Goal: Task Accomplishment & Management: Manage account settings

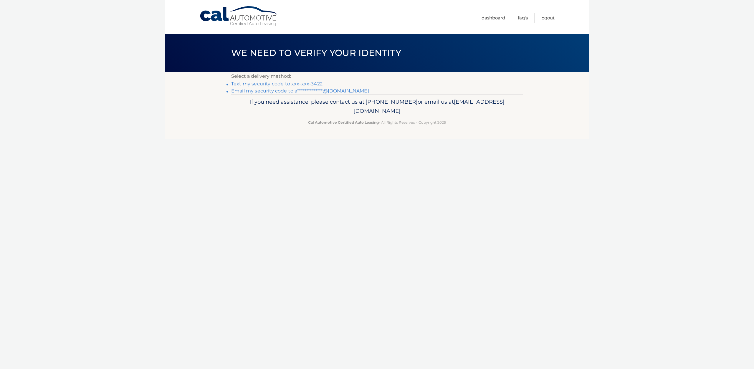
click at [307, 85] on link "Text my security code to xxx-xxx-3422" at bounding box center [276, 84] width 91 height 6
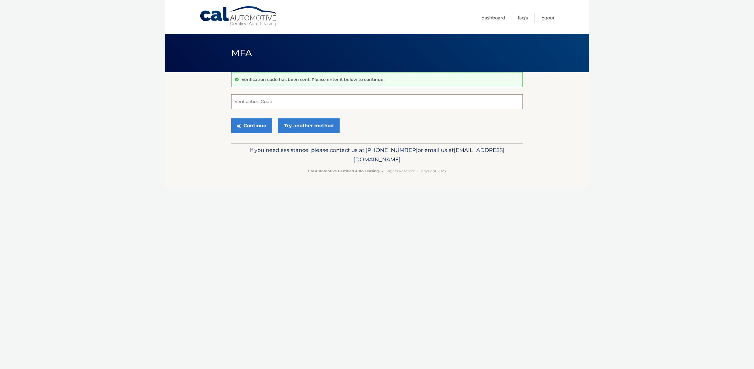
click at [300, 101] on input "Verification Code" at bounding box center [377, 101] width 292 height 15
type input "720050"
click at [250, 127] on button "Continue" at bounding box center [251, 125] width 41 height 15
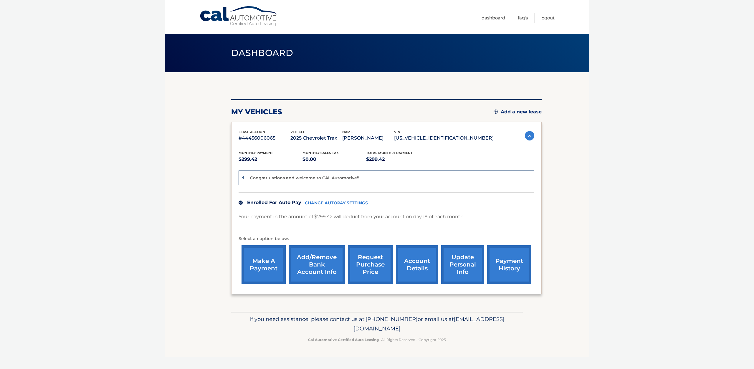
click at [317, 260] on link "Add/Remove bank account info" at bounding box center [317, 264] width 56 height 39
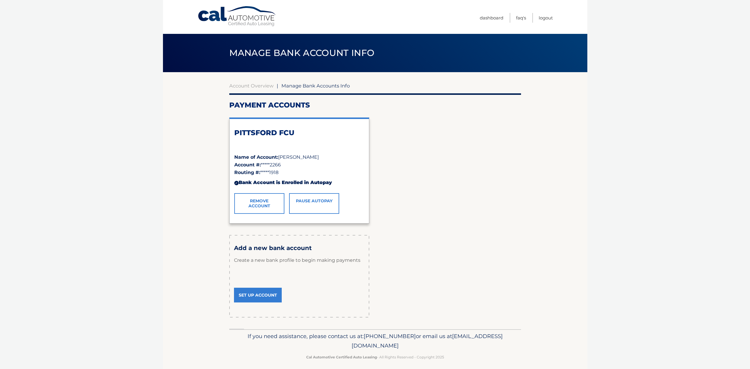
click at [268, 293] on link "Set Up Account" at bounding box center [258, 295] width 48 height 15
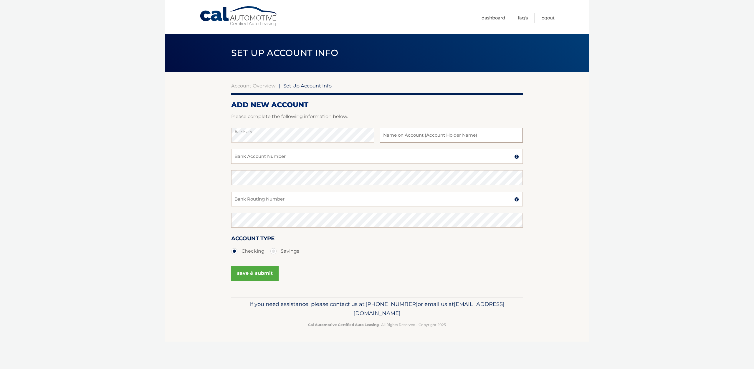
click at [426, 135] on input "text" at bounding box center [451, 135] width 143 height 15
click at [330, 163] on input "Bank Account Number" at bounding box center [377, 156] width 292 height 15
drag, startPoint x: 267, startPoint y: 159, endPoint x: 233, endPoint y: 160, distance: 34.5
click at [232, 160] on input "0014874586" at bounding box center [377, 156] width 292 height 15
type input "0014874586"
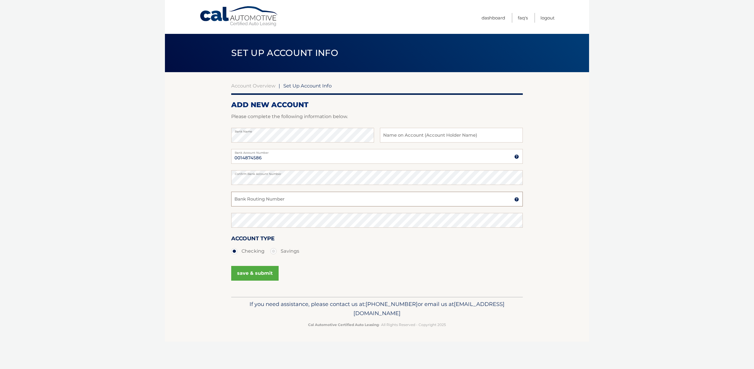
drag, startPoint x: 263, startPoint y: 206, endPoint x: 264, endPoint y: 202, distance: 3.7
click at [264, 205] on input "Bank Routing Number" at bounding box center [377, 199] width 292 height 15
drag, startPoint x: 259, startPoint y: 201, endPoint x: 232, endPoint y: 200, distance: 27.4
click at [232, 200] on input "222381918" at bounding box center [377, 199] width 292 height 15
type input "222381918"
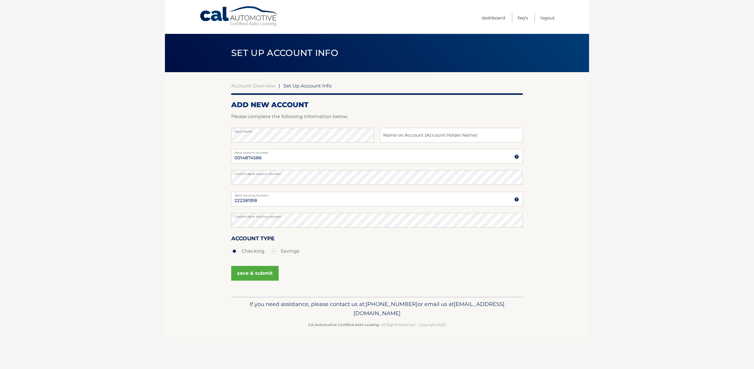
click at [273, 250] on label "Savings" at bounding box center [285, 251] width 29 height 12
click at [273, 250] on input "Savings" at bounding box center [276, 249] width 6 height 9
radio input "true"
click at [261, 272] on button "save & submit" at bounding box center [254, 273] width 47 height 15
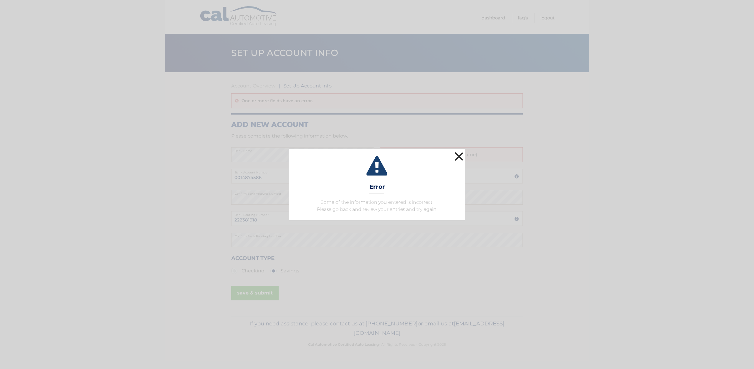
click at [461, 157] on button "×" at bounding box center [459, 157] width 12 height 12
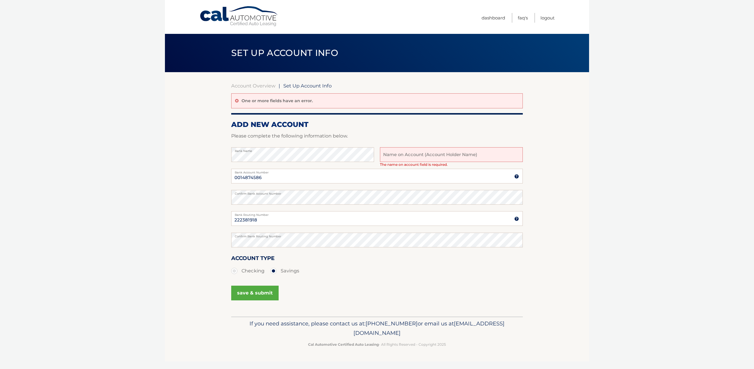
click at [445, 157] on input "text" at bounding box center [451, 154] width 143 height 15
type input "[PERSON_NAME]"
click at [258, 294] on button "save & submit" at bounding box center [254, 293] width 47 height 15
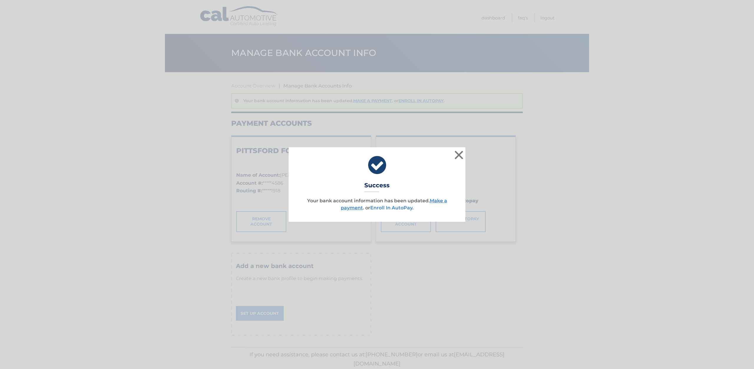
click at [398, 208] on link "Enroll In AutoPay" at bounding box center [391, 208] width 42 height 6
click at [457, 156] on button "×" at bounding box center [459, 155] width 12 height 12
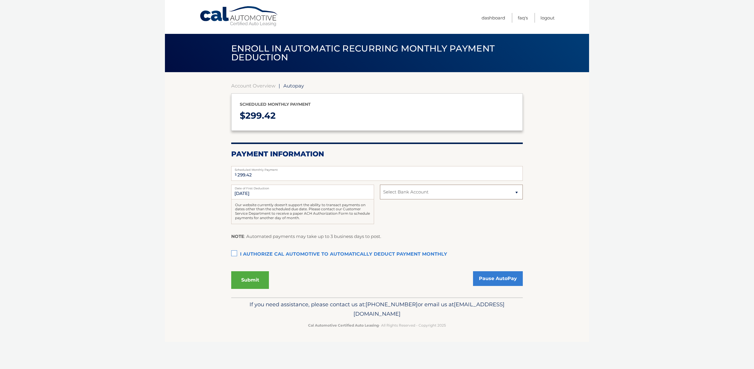
click at [400, 191] on select "Select Bank Account Savings PITTSFORD FCU *****4586 Savings PITTSFORD FCU *****…" at bounding box center [451, 192] width 143 height 15
select select "YmIxNTMzMjUtMjA3MS00NGQ3LTgxZDctMWY2Y2VlNzZjNWZj"
click at [380, 185] on select "Select Bank Account Savings PITTSFORD FCU *****4586 Savings PITTSFORD FCU *****…" at bounding box center [451, 192] width 143 height 15
click at [484, 276] on link "Pause AutoPay" at bounding box center [498, 278] width 50 height 15
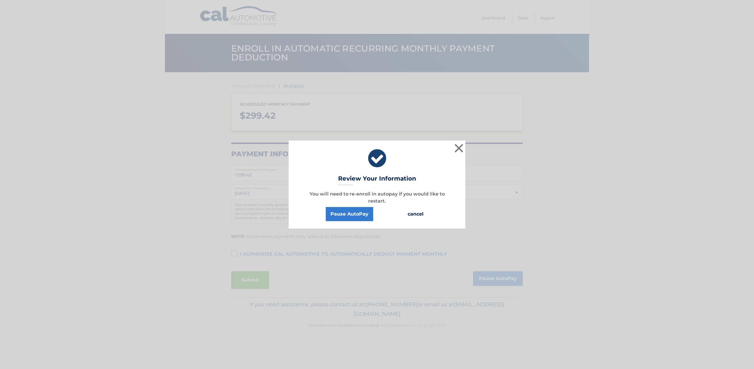
click at [414, 213] on button "cancel" at bounding box center [415, 214] width 25 height 14
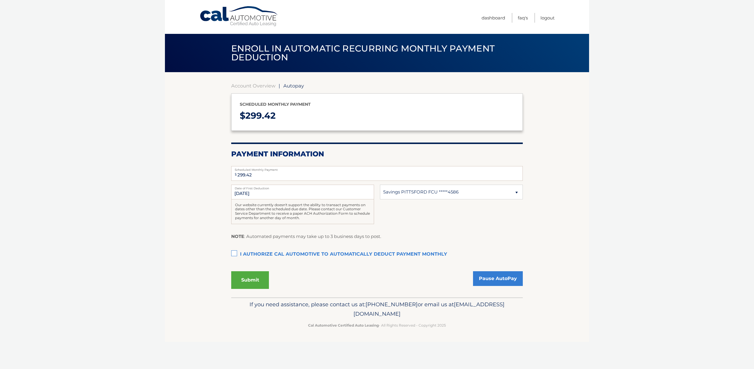
click at [238, 254] on label "I authorize cal automotive to automatically deduct payment monthly This checkbo…" at bounding box center [377, 255] width 292 height 12
click at [0, 0] on input "I authorize cal automotive to automatically deduct payment monthly This checkbo…" at bounding box center [0, 0] width 0 height 0
click at [244, 273] on button "Submit" at bounding box center [250, 280] width 38 height 18
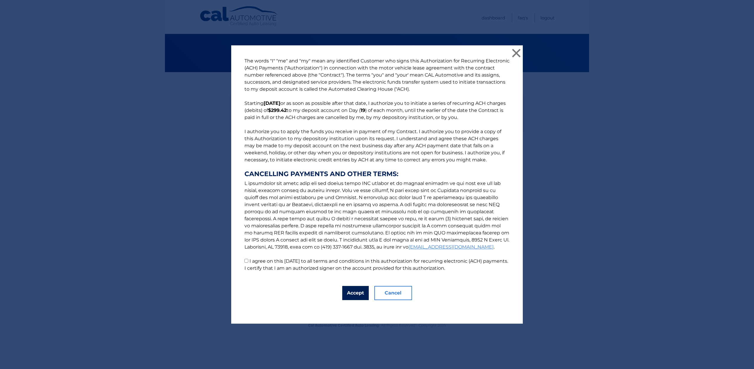
click at [342, 291] on button "Accept" at bounding box center [355, 293] width 27 height 14
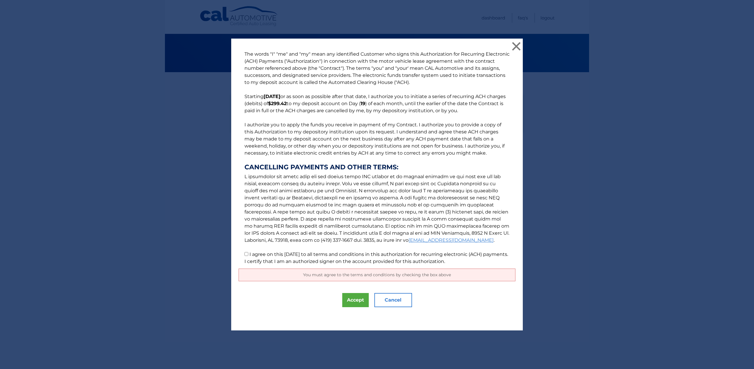
click at [257, 253] on label "I agree on this 09/12/2025 to all terms and conditions in this authorization fo…" at bounding box center [377, 258] width 264 height 13
click at [248, 253] on input "I agree on this 09/12/2025 to all terms and conditions in this authorization fo…" at bounding box center [247, 254] width 4 height 4
checkbox input "true"
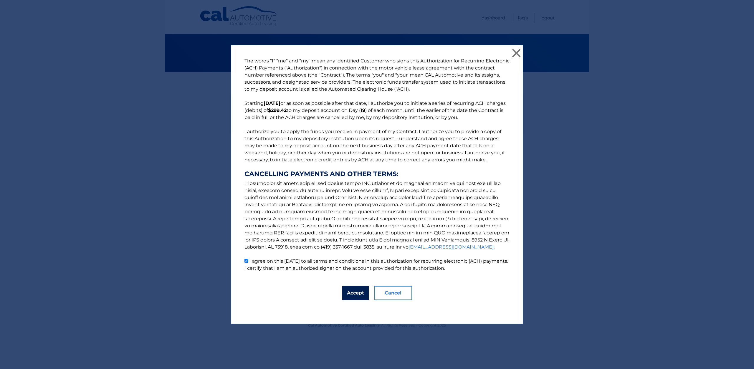
click at [346, 294] on button "Accept" at bounding box center [355, 293] width 27 height 14
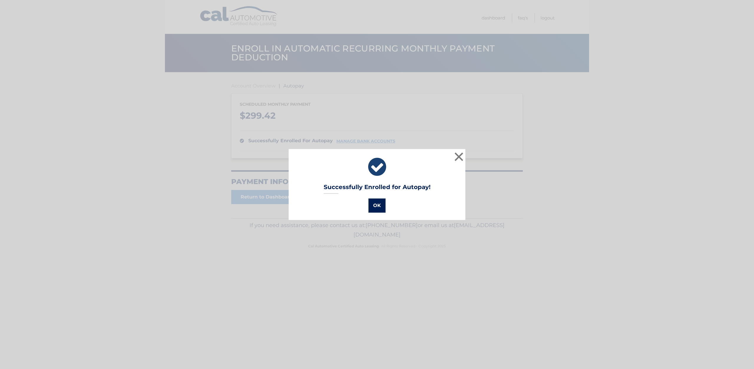
click at [374, 203] on button "OK" at bounding box center [377, 206] width 17 height 14
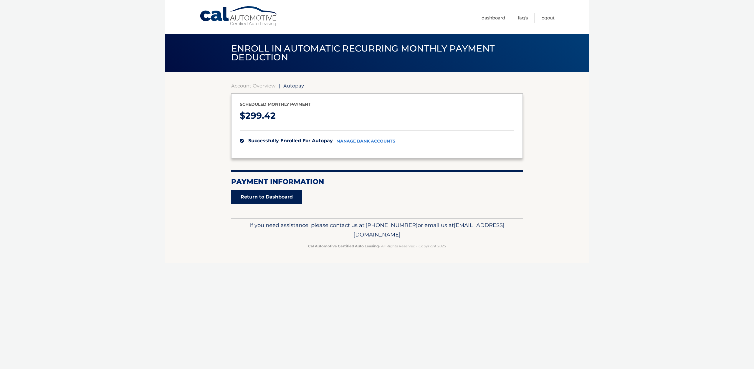
click at [288, 193] on link "Return to Dashboard" at bounding box center [266, 197] width 71 height 14
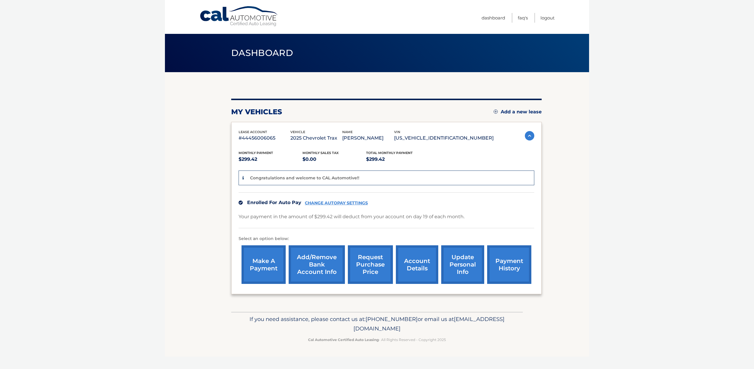
click at [312, 206] on div "Enrolled For Auto Pay CHANGE AUTOPAY SETTINGS" at bounding box center [387, 202] width 296 height 20
click at [305, 256] on link "Add/Remove bank account info" at bounding box center [317, 264] width 56 height 39
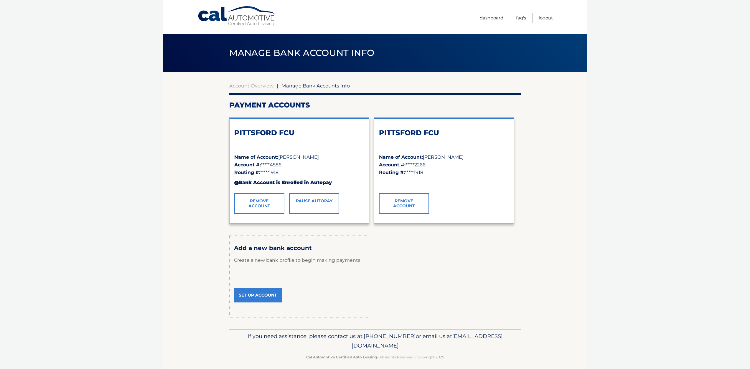
click at [397, 209] on link "Remove Account" at bounding box center [404, 203] width 50 height 21
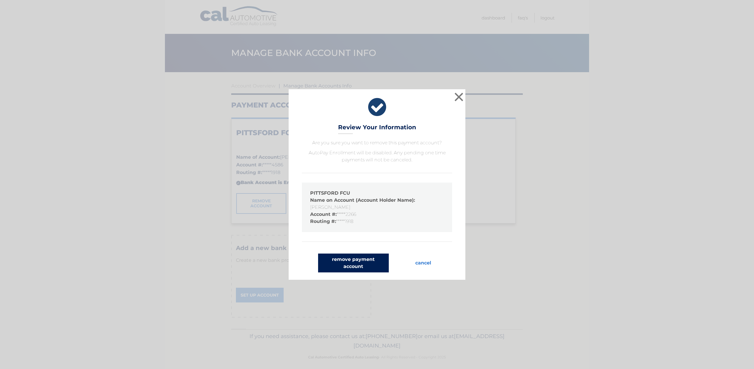
click at [356, 257] on button "remove payment account" at bounding box center [353, 263] width 71 height 19
